Goal: Task Accomplishment & Management: Use online tool/utility

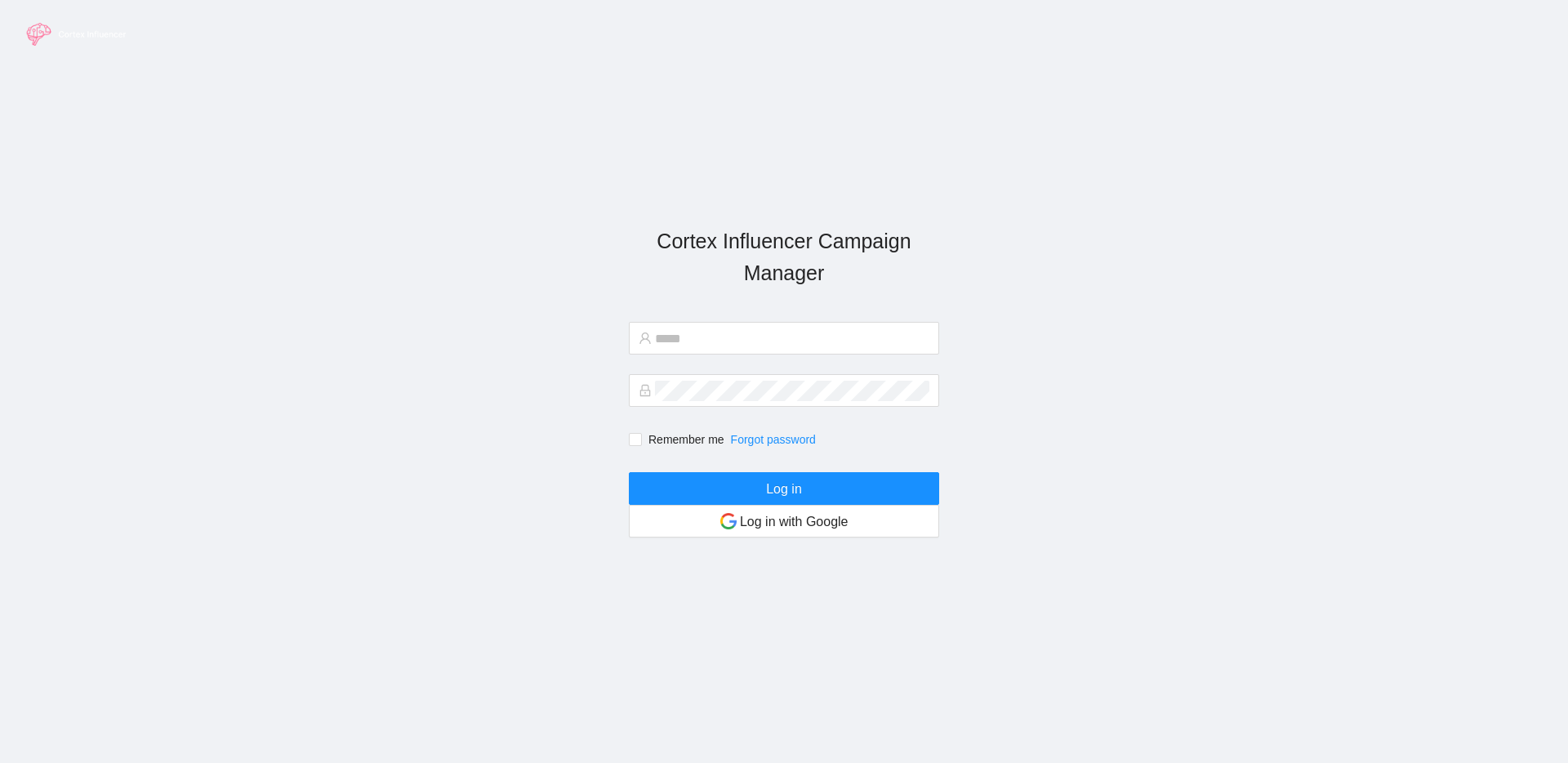
click at [42, 38] on img at bounding box center [77, 34] width 122 height 36
click at [39, 32] on img at bounding box center [77, 34] width 122 height 36
